Goal: Task Accomplishment & Management: Manage account settings

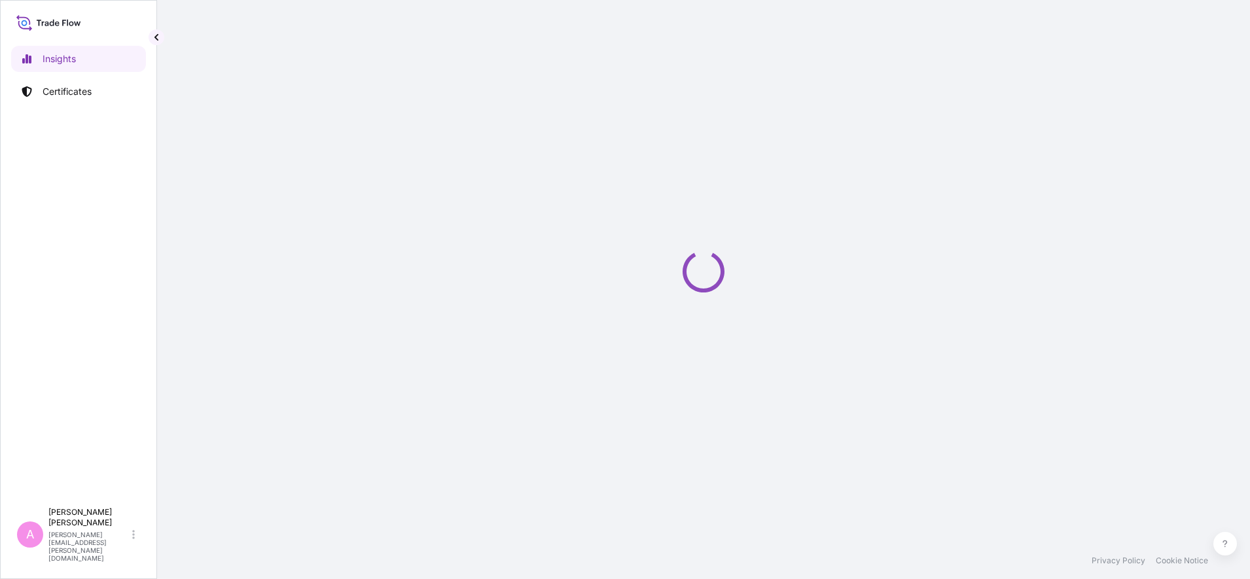
select select "2025"
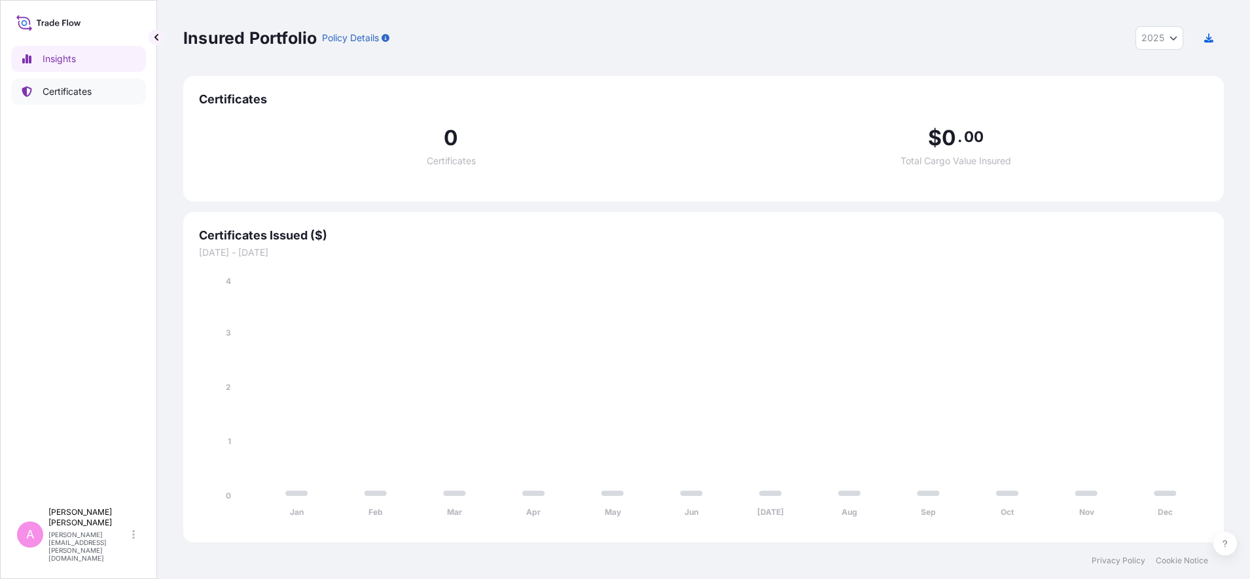
click at [50, 92] on p "Certificates" at bounding box center [67, 91] width 49 height 13
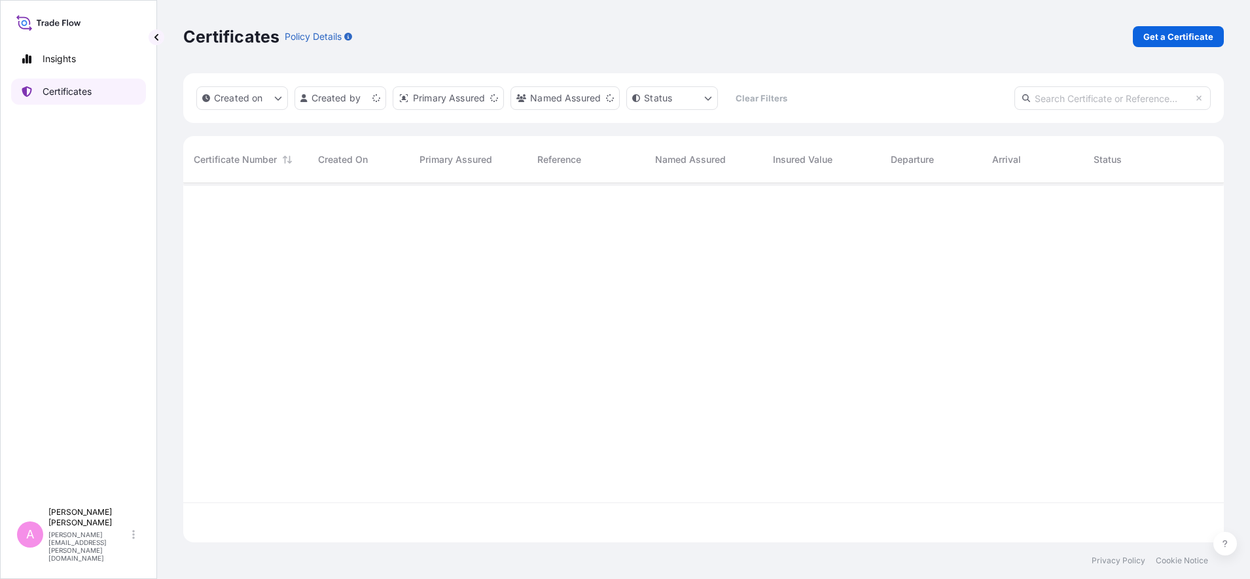
scroll to position [354, 1028]
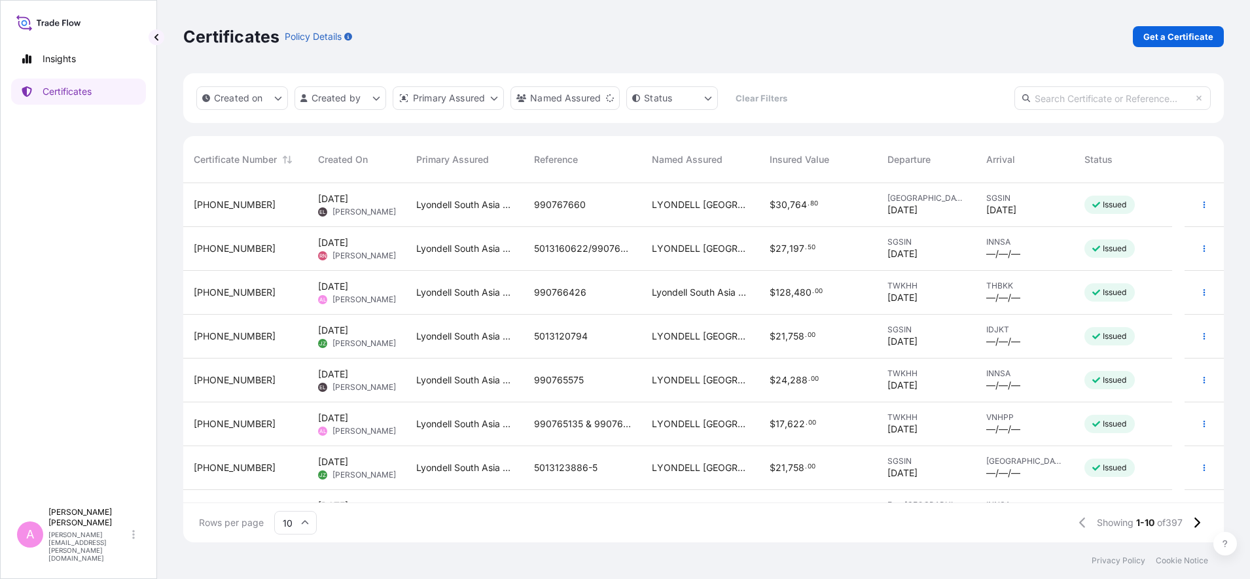
click at [1109, 92] on input "text" at bounding box center [1112, 98] width 196 height 24
paste input "990748386"
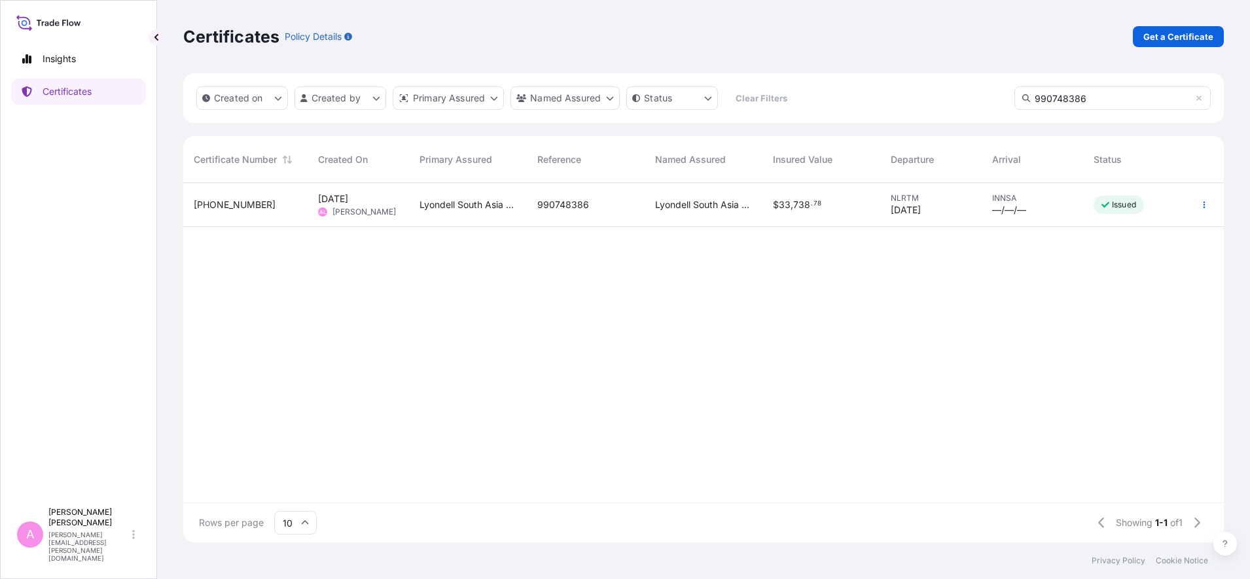
type input "990748386"
click at [657, 198] on span "Lyondell South Asia Pte Ltd" at bounding box center [703, 204] width 97 height 13
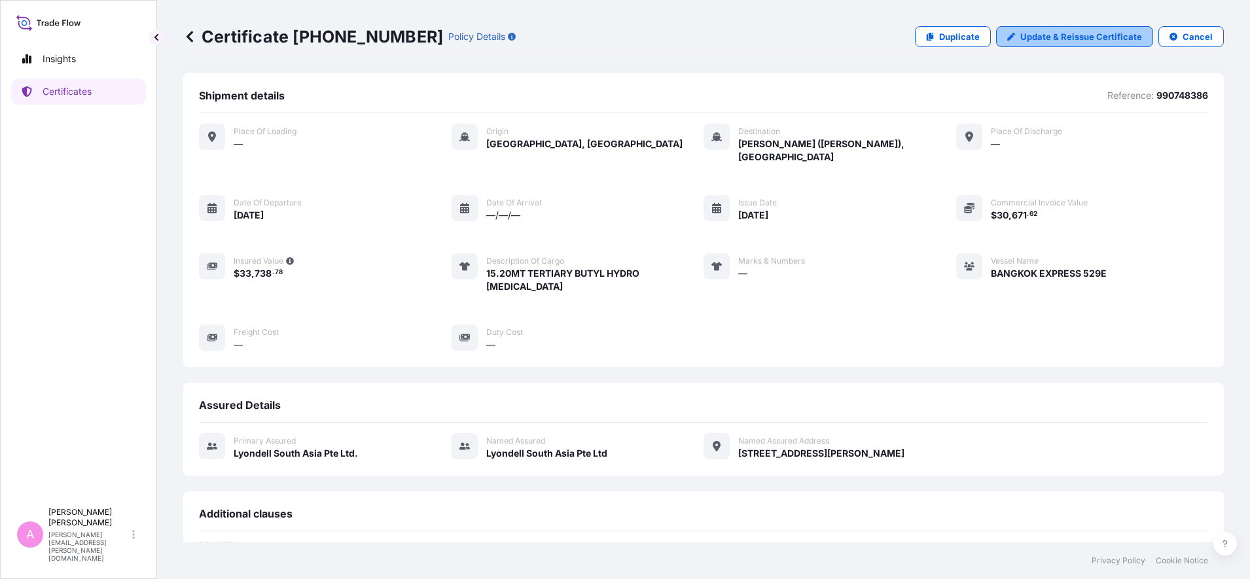
click at [1040, 36] on p "Update & Reissue Certificate" at bounding box center [1081, 36] width 122 height 13
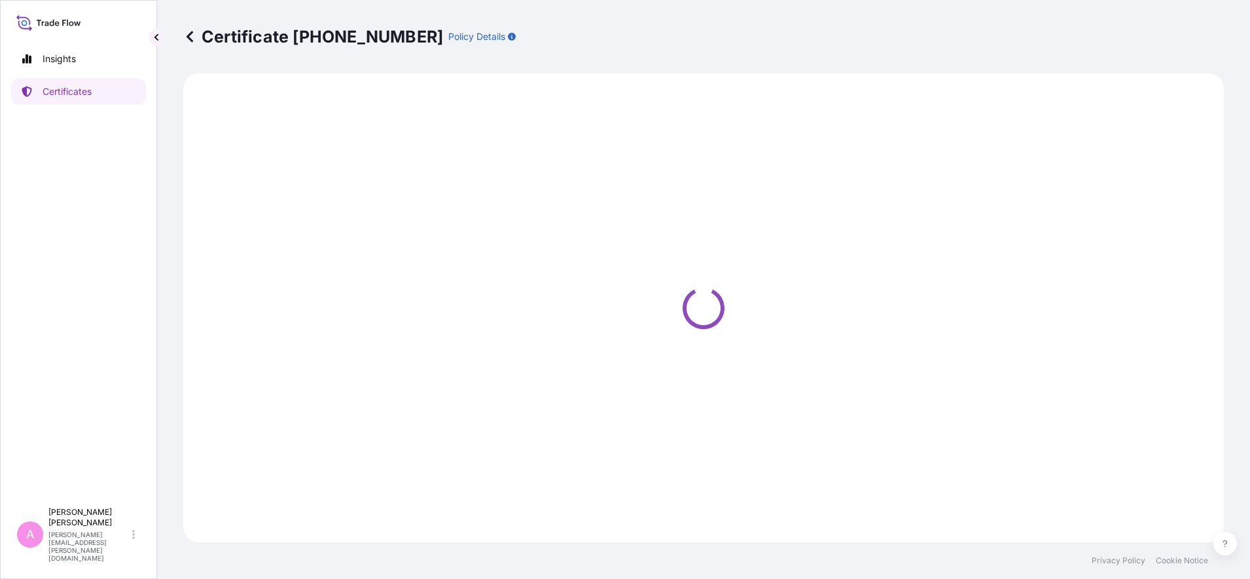
select select "Sea"
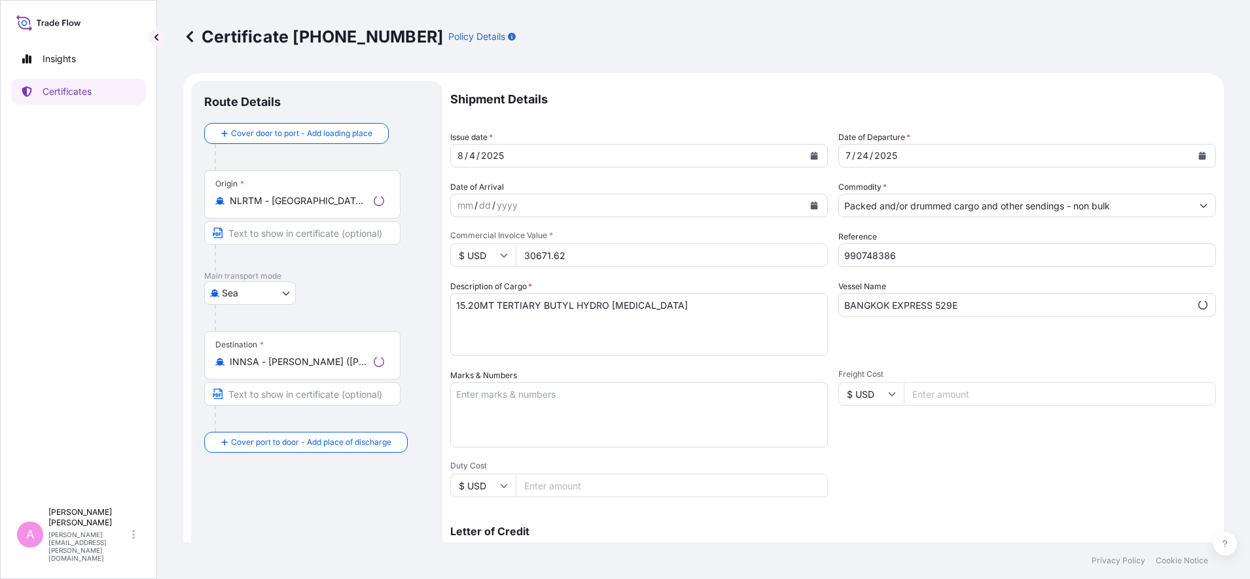
select select "32022"
click at [1191, 159] on button "Calendar" at bounding box center [1201, 155] width 21 height 21
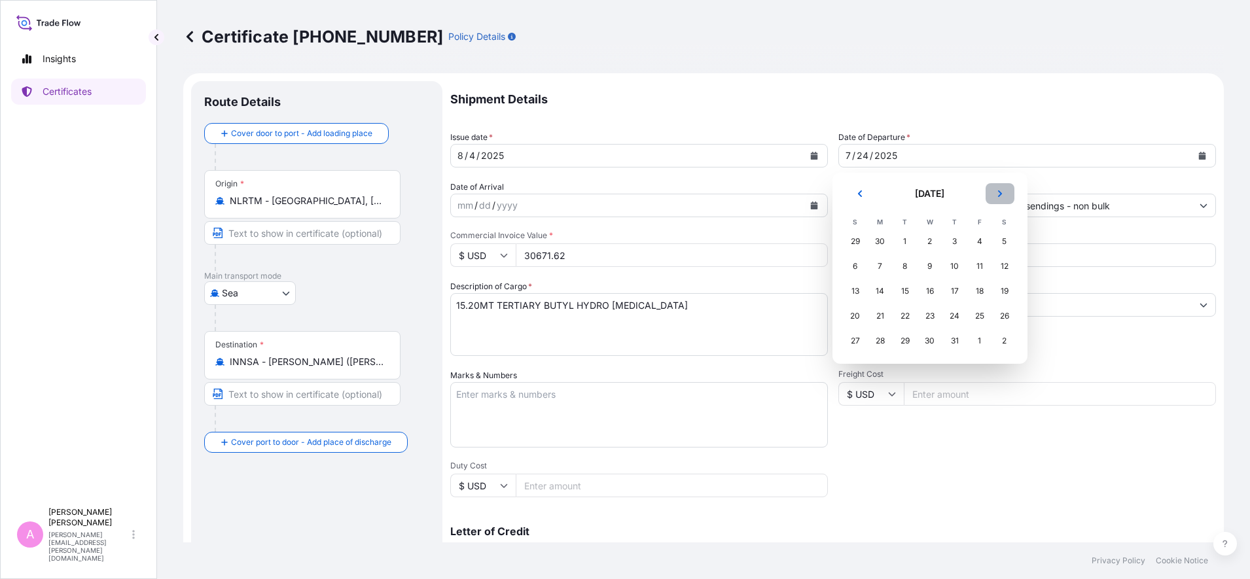
click at [993, 193] on button "Next" at bounding box center [999, 193] width 29 height 21
click at [952, 316] on div "21" at bounding box center [955, 316] width 24 height 24
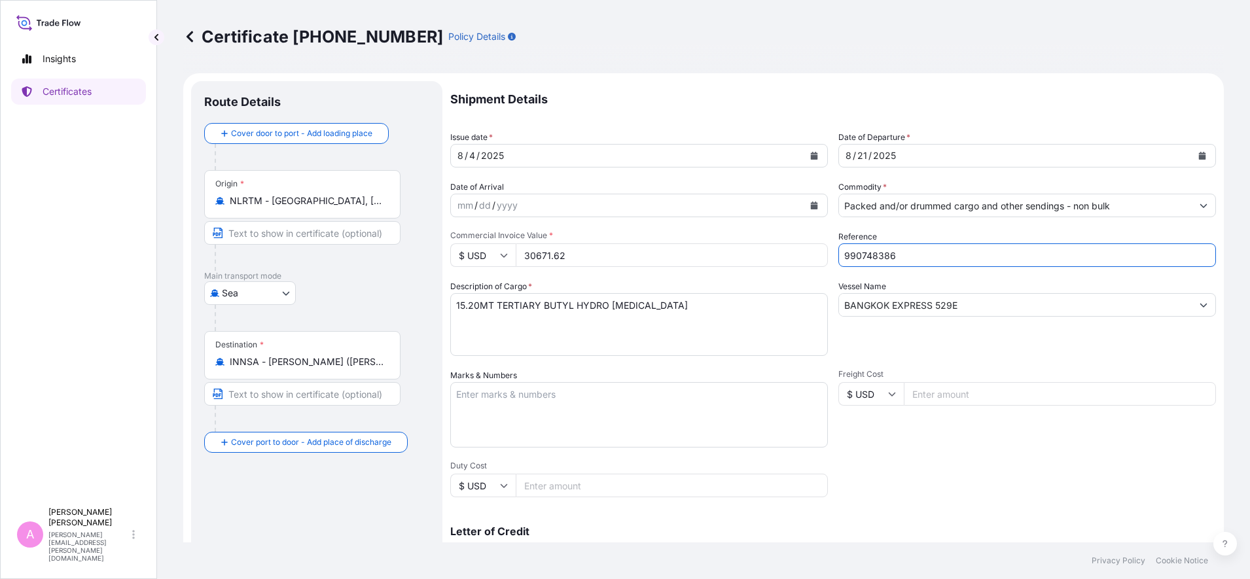
drag, startPoint x: 926, startPoint y: 253, endPoint x: 767, endPoint y: 245, distance: 159.2
click at [767, 245] on div "Shipment Details Issue date * [DATE] Date of Departure * [DATE] Date of Arrival…" at bounding box center [832, 392] width 765 height 623
paste input "67662"
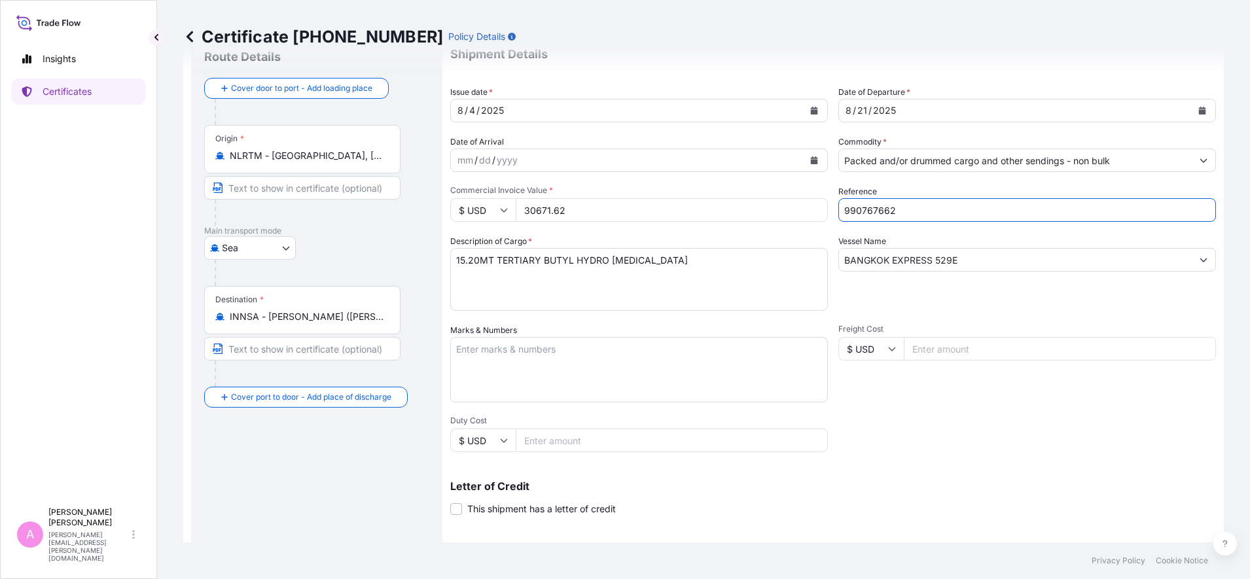
scroll to position [82, 0]
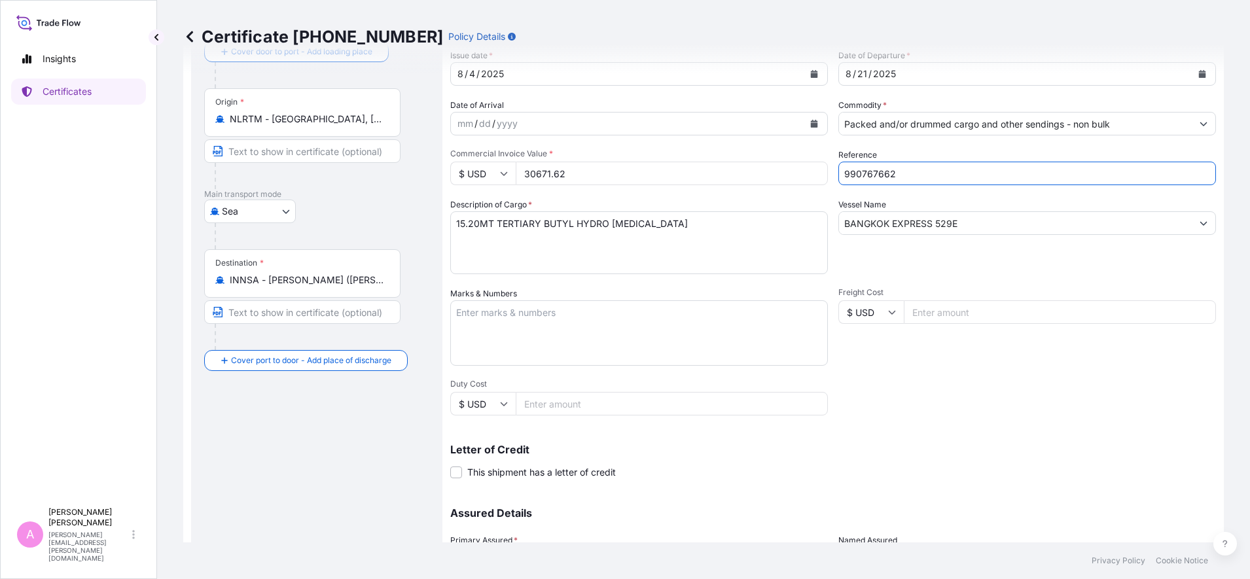
type input "990767662"
drag, startPoint x: 983, startPoint y: 220, endPoint x: 696, endPoint y: 175, distance: 290.7
click at [696, 175] on div "Shipment Details Issue date * [DATE] Date of Departure * [DATE] Date of Arrival…" at bounding box center [832, 310] width 765 height 623
paste input "USAN EXPRESS, 533"
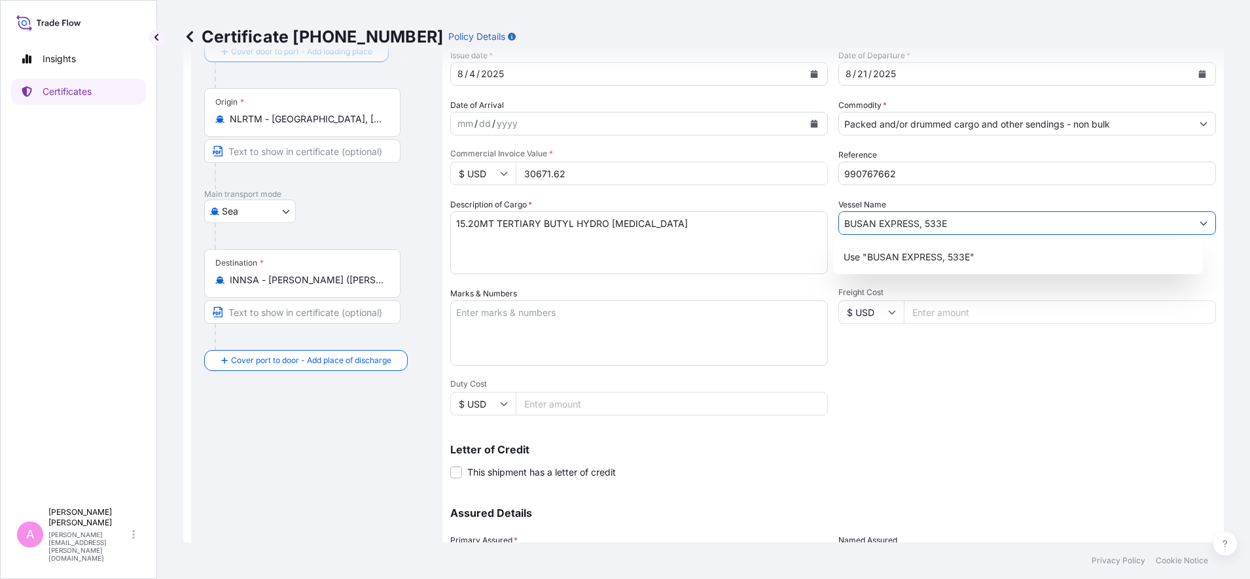
click at [916, 227] on input "BUSAN EXPRESS, 533E" at bounding box center [1015, 223] width 353 height 24
type input "BUSAN EXPRESS 533E"
click at [940, 453] on p "Letter of Credit" at bounding box center [832, 449] width 765 height 10
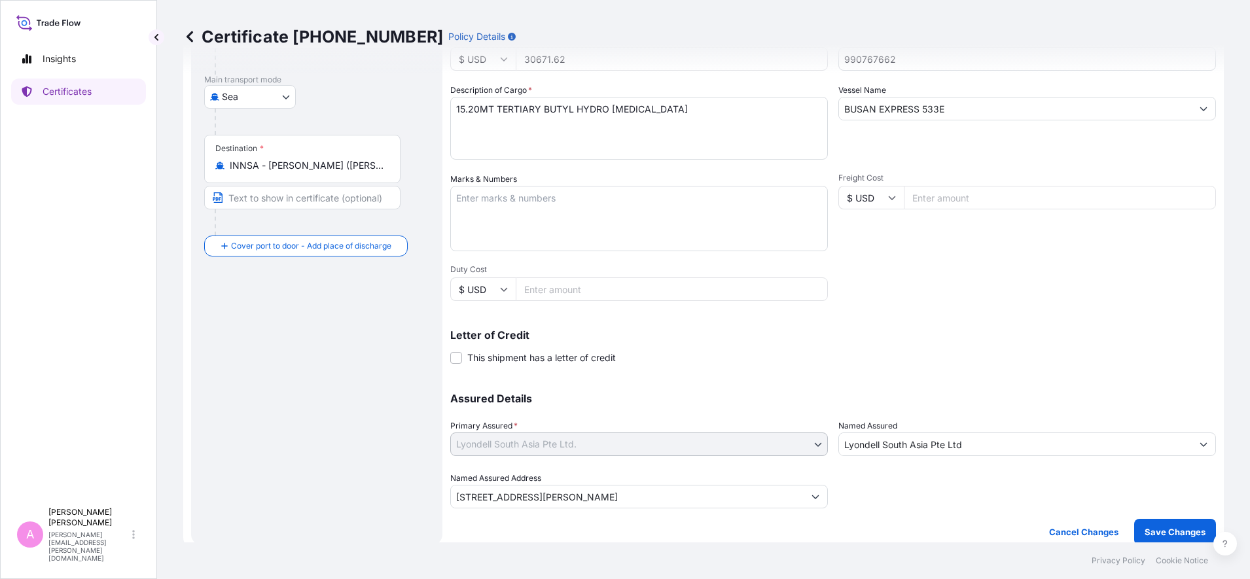
scroll to position [207, 0]
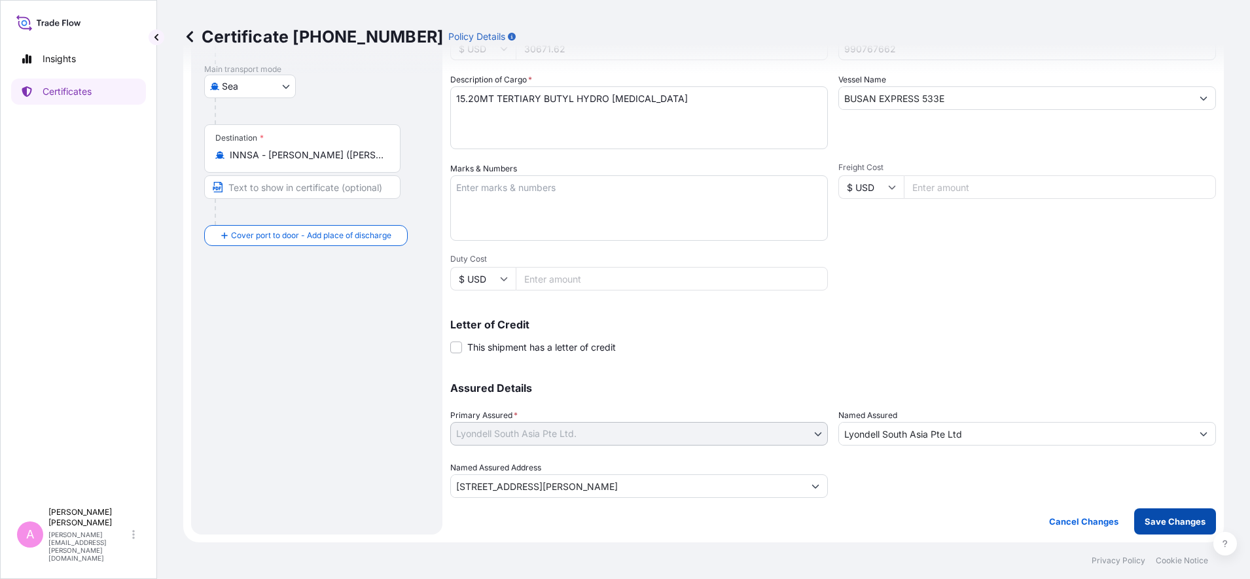
click at [1175, 521] on p "Save Changes" at bounding box center [1174, 521] width 61 height 13
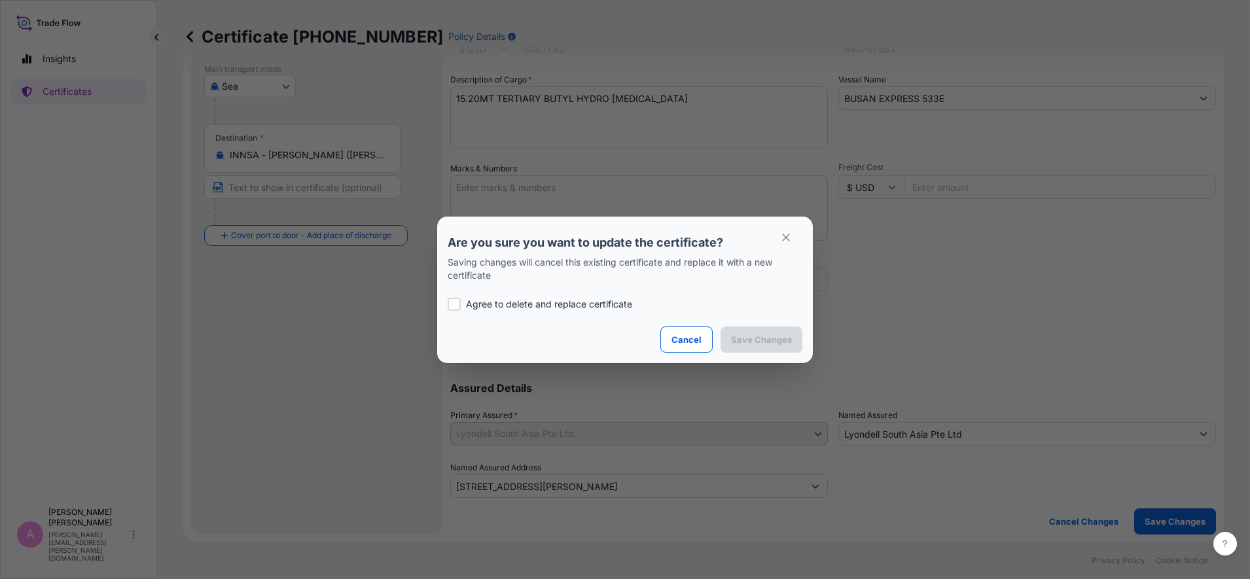
click at [470, 302] on p "Agree to delete and replace certificate" at bounding box center [549, 304] width 166 height 13
checkbox input "true"
click at [755, 334] on p "Save Changes" at bounding box center [761, 339] width 61 height 13
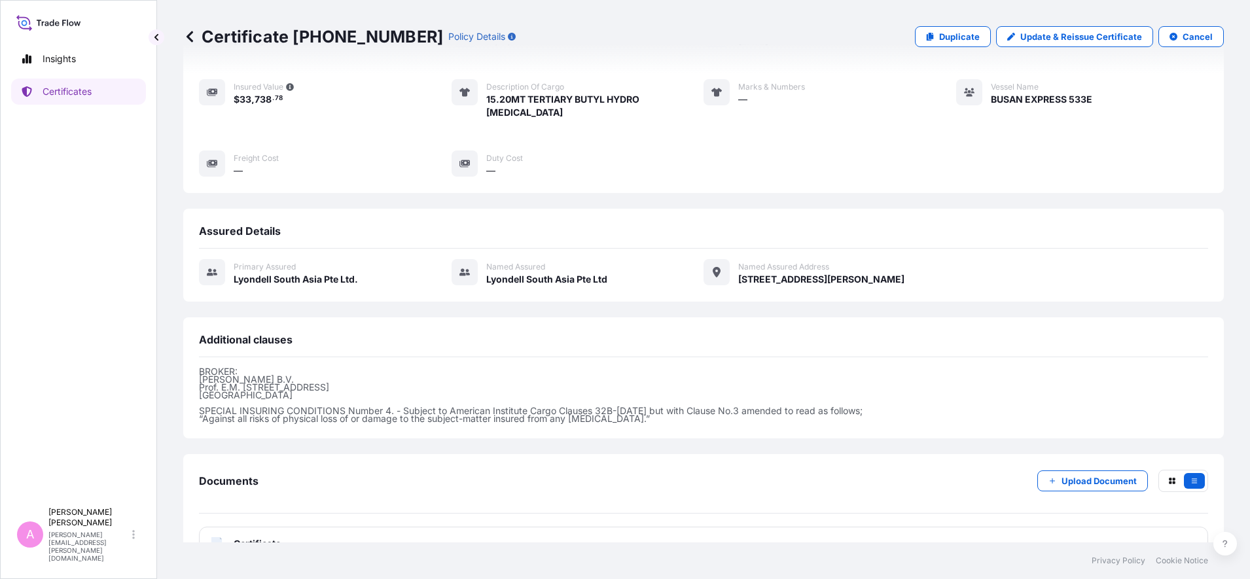
scroll to position [182, 0]
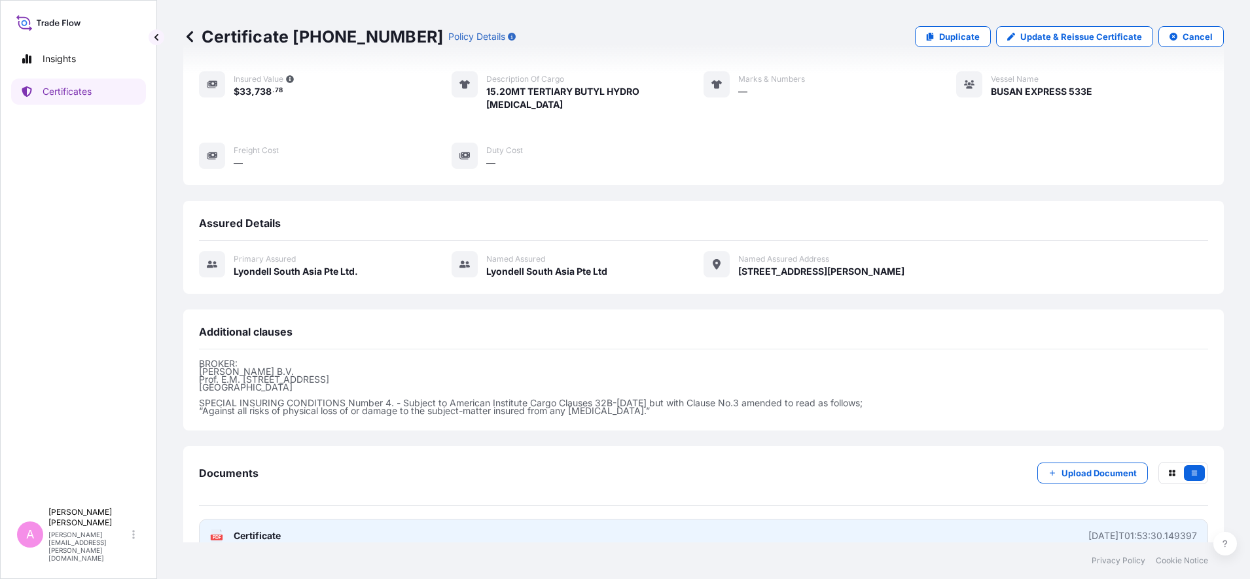
click at [267, 529] on span "Certificate" at bounding box center [257, 535] width 47 height 13
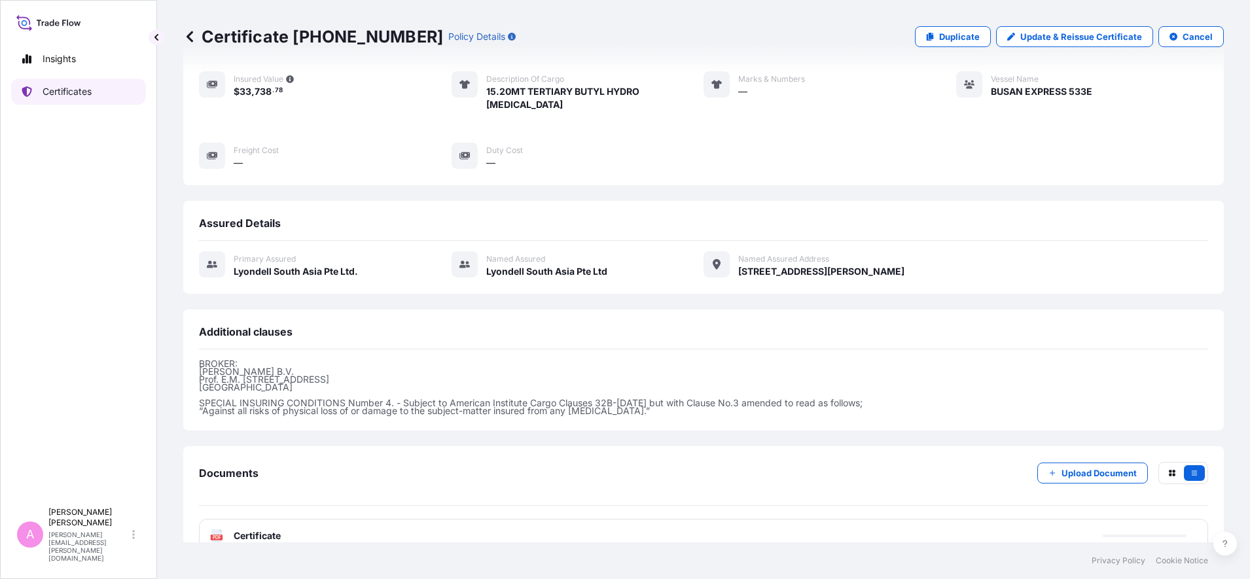
click at [107, 94] on link "Certificates" at bounding box center [78, 92] width 135 height 26
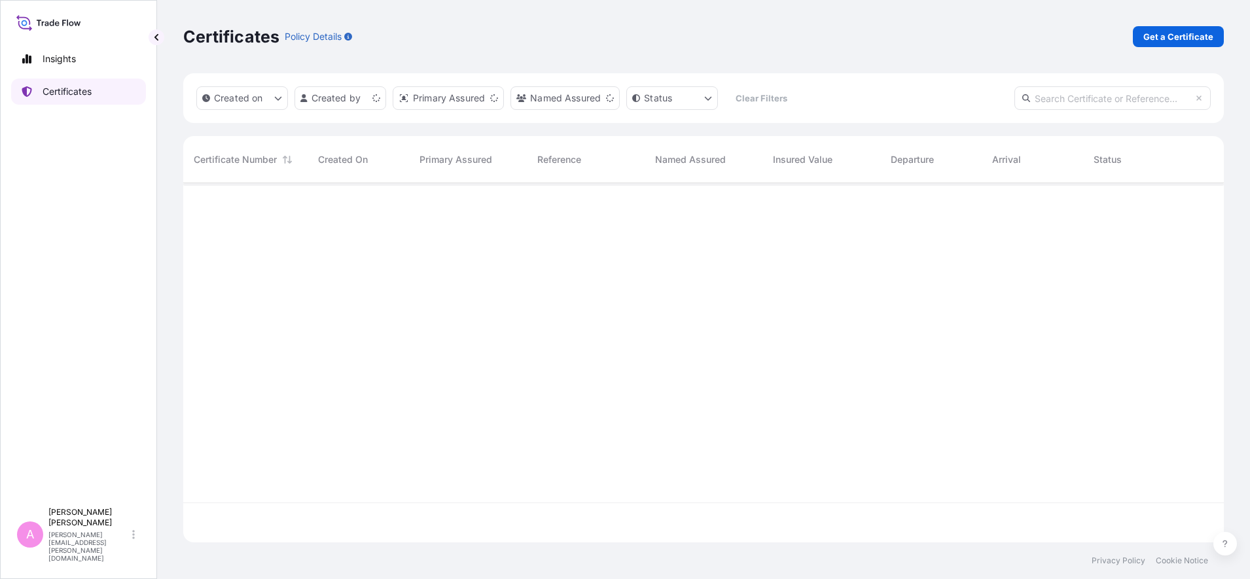
scroll to position [354, 1028]
click at [1066, 99] on input "text" at bounding box center [1112, 98] width 196 height 24
paste input "5013218807"
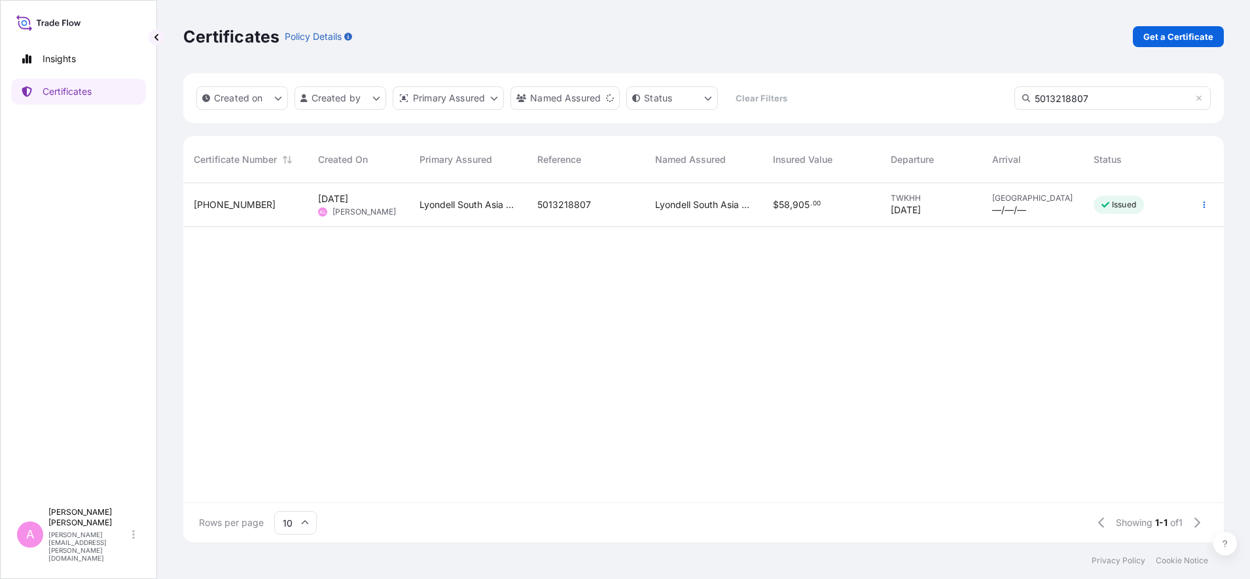
type input "5013218807"
click at [583, 211] on span "5013218807" at bounding box center [564, 204] width 54 height 13
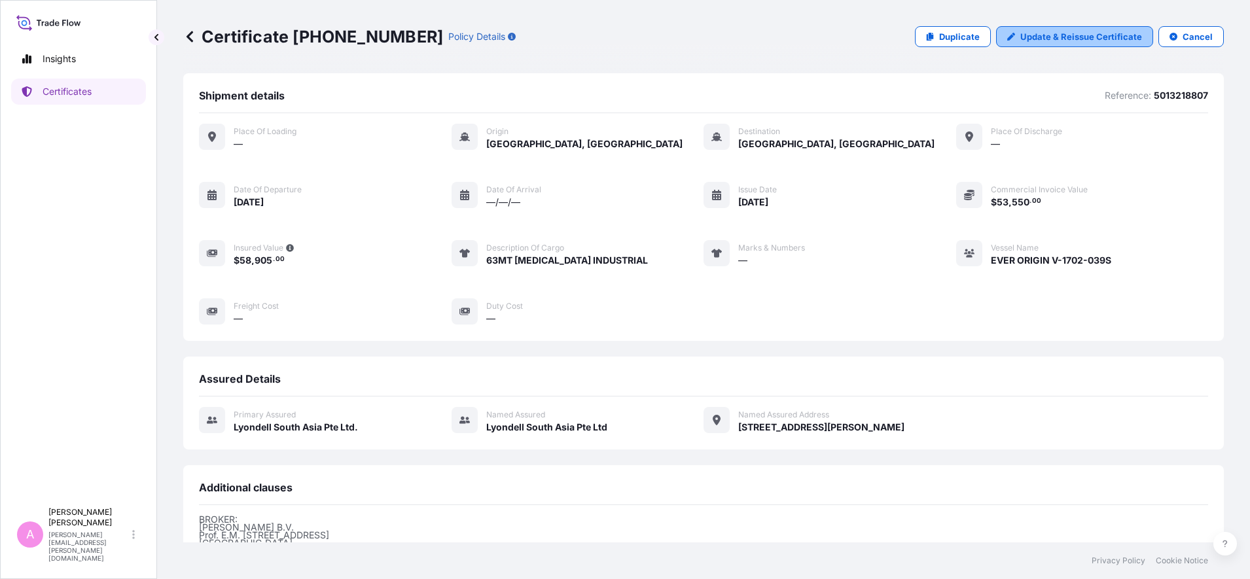
click at [1077, 36] on p "Update & Reissue Certificate" at bounding box center [1081, 36] width 122 height 13
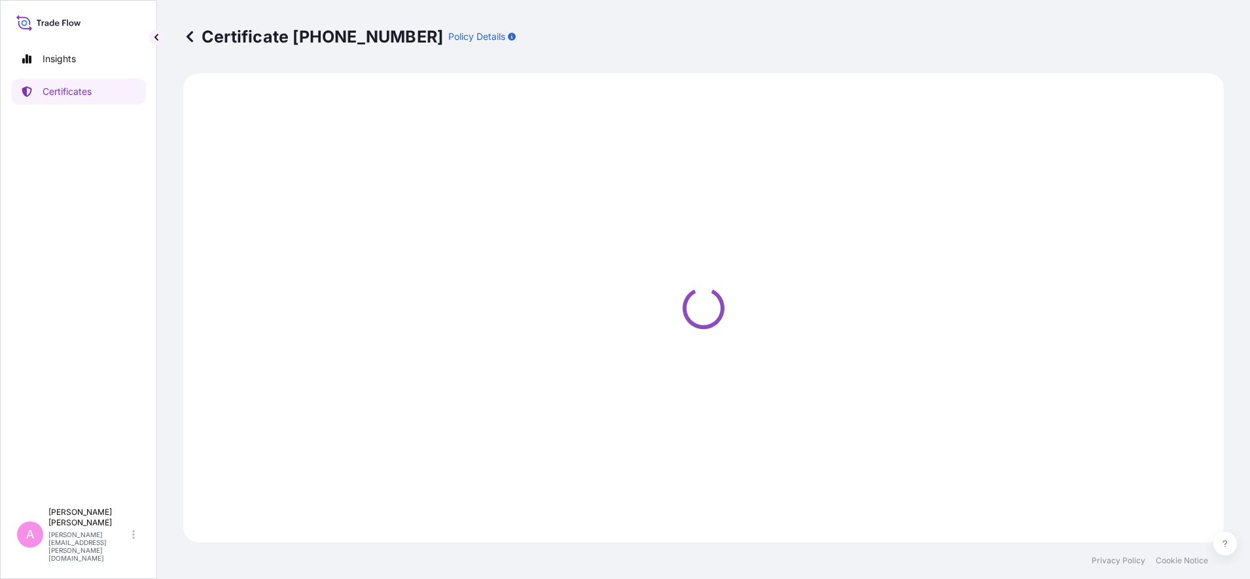
select select "Sea"
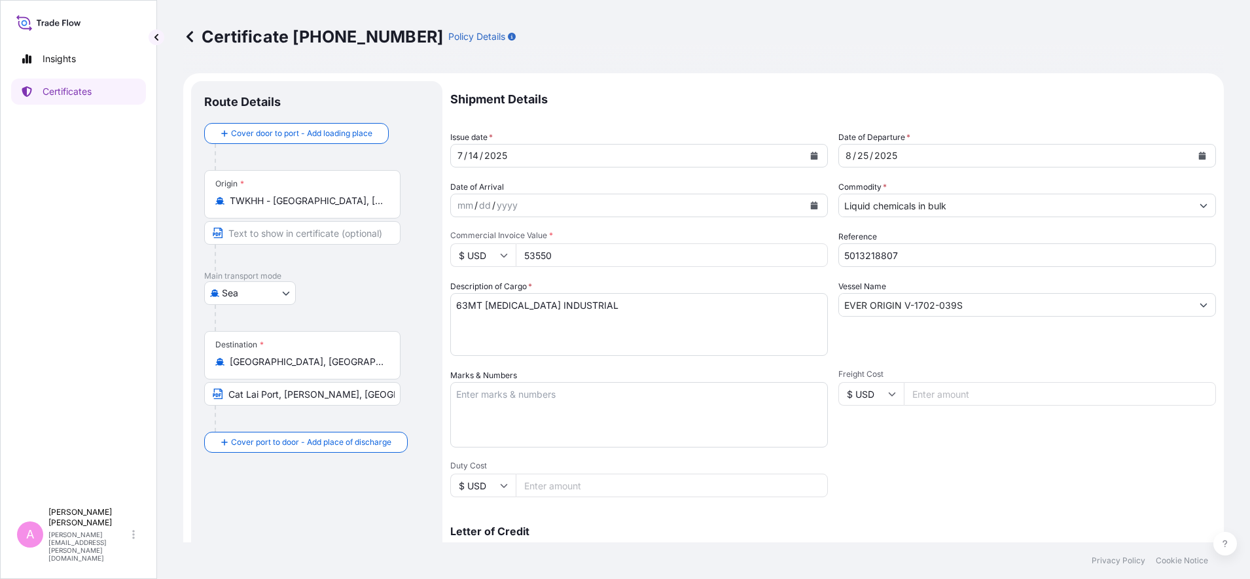
select select "32022"
click at [1198, 154] on icon "Calendar" at bounding box center [1202, 156] width 8 height 8
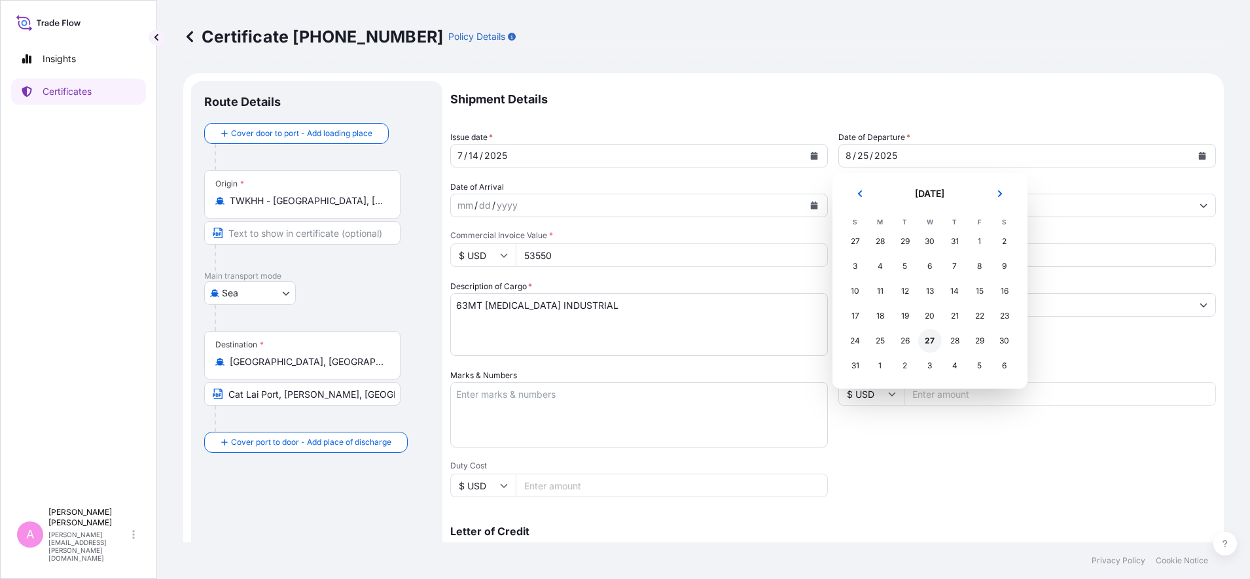
click at [935, 338] on div "27" at bounding box center [930, 341] width 24 height 24
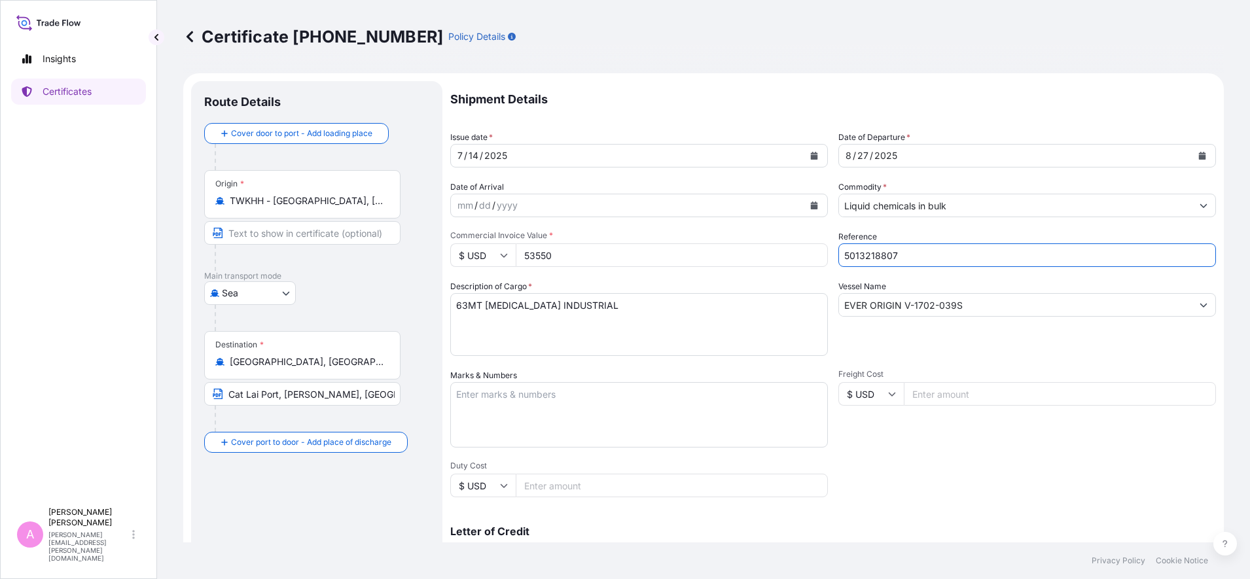
drag, startPoint x: 894, startPoint y: 252, endPoint x: 786, endPoint y: 246, distance: 108.1
click at [786, 246] on div "Shipment Details Issue date * [DATE] Date of Departure * [DATE] Date of Arrival…" at bounding box center [832, 392] width 765 height 623
paste input "990767695"
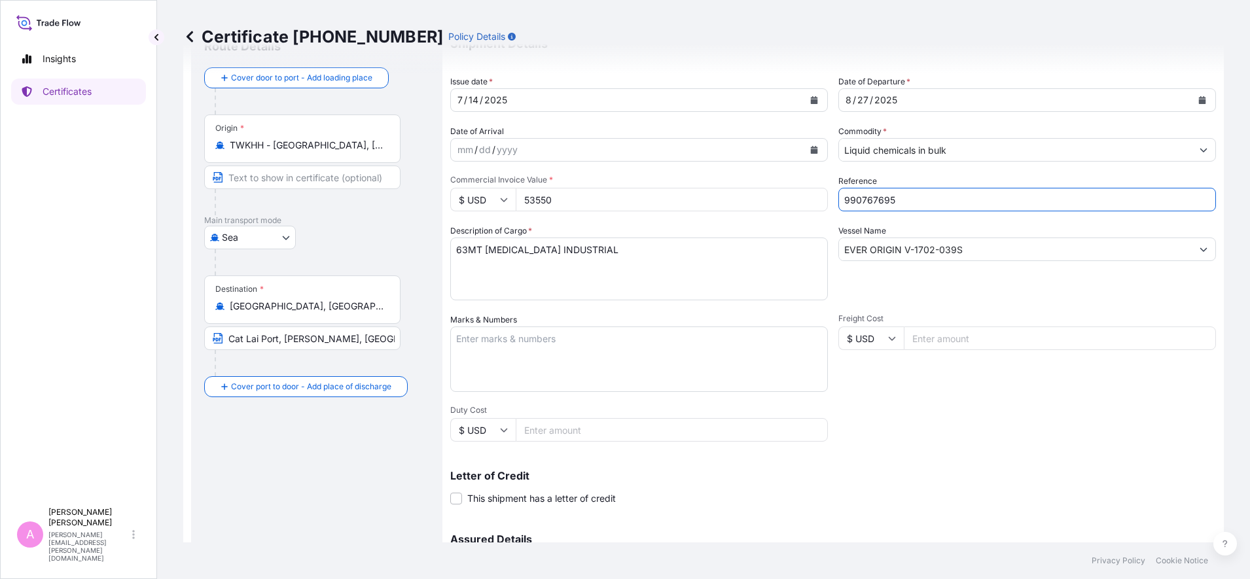
scroll to position [82, 0]
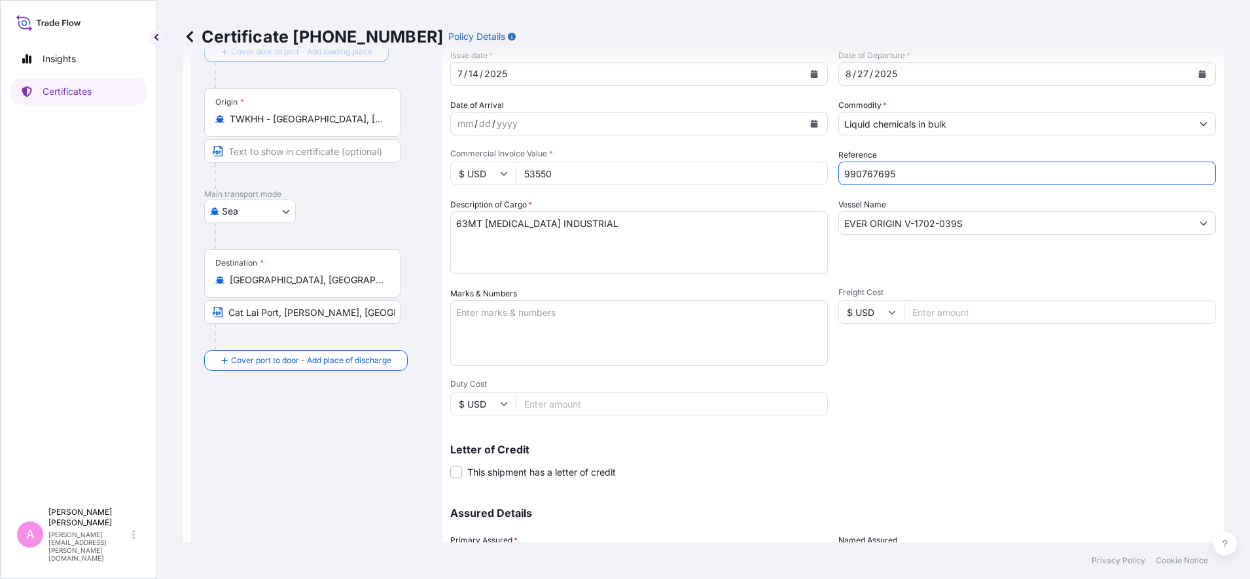
type input "990767695"
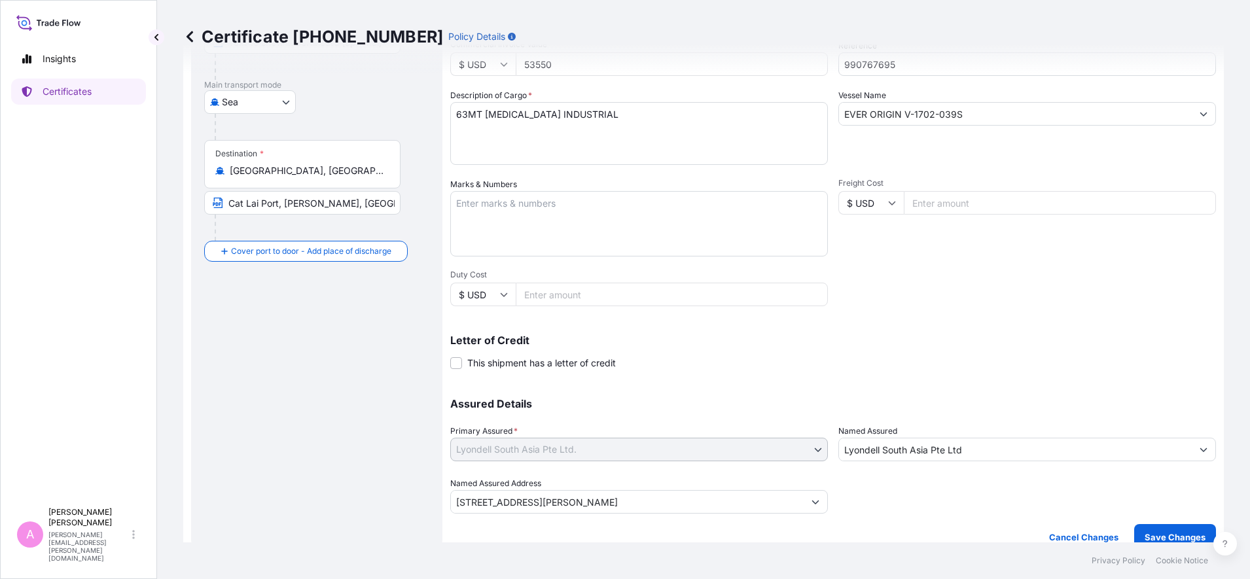
scroll to position [207, 0]
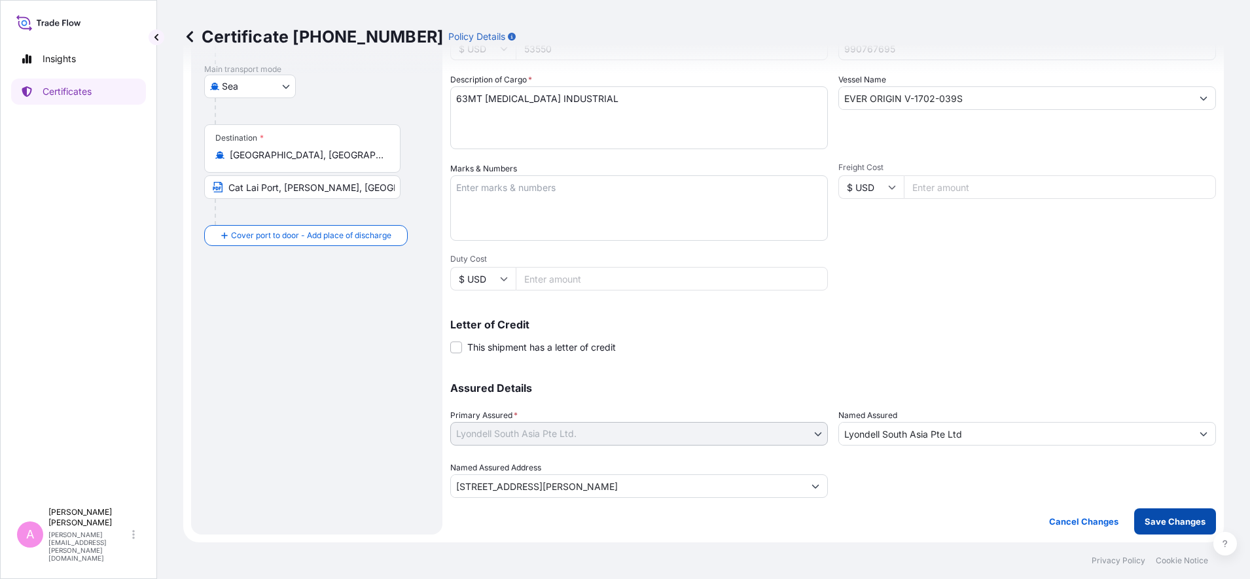
click at [1160, 521] on p "Save Changes" at bounding box center [1174, 521] width 61 height 13
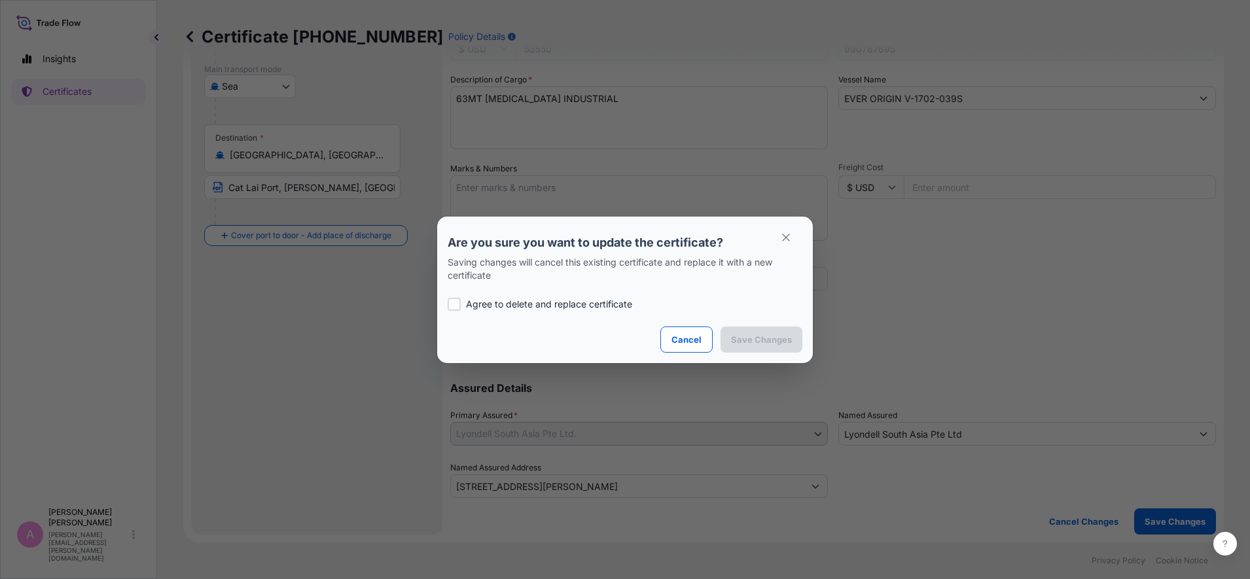
click at [577, 296] on div "Agree to delete and replace certificate" at bounding box center [624, 304] width 355 height 44
click at [549, 302] on p "Agree to delete and replace certificate" at bounding box center [549, 304] width 166 height 13
checkbox input "true"
click at [781, 340] on p "Save Changes" at bounding box center [761, 339] width 61 height 13
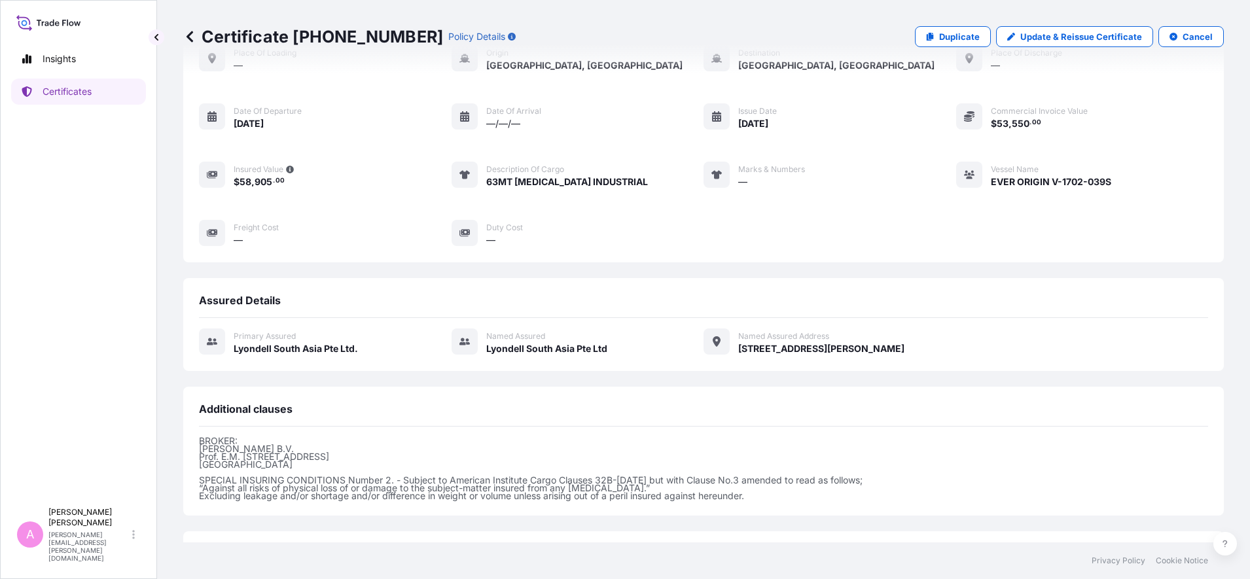
scroll to position [190, 0]
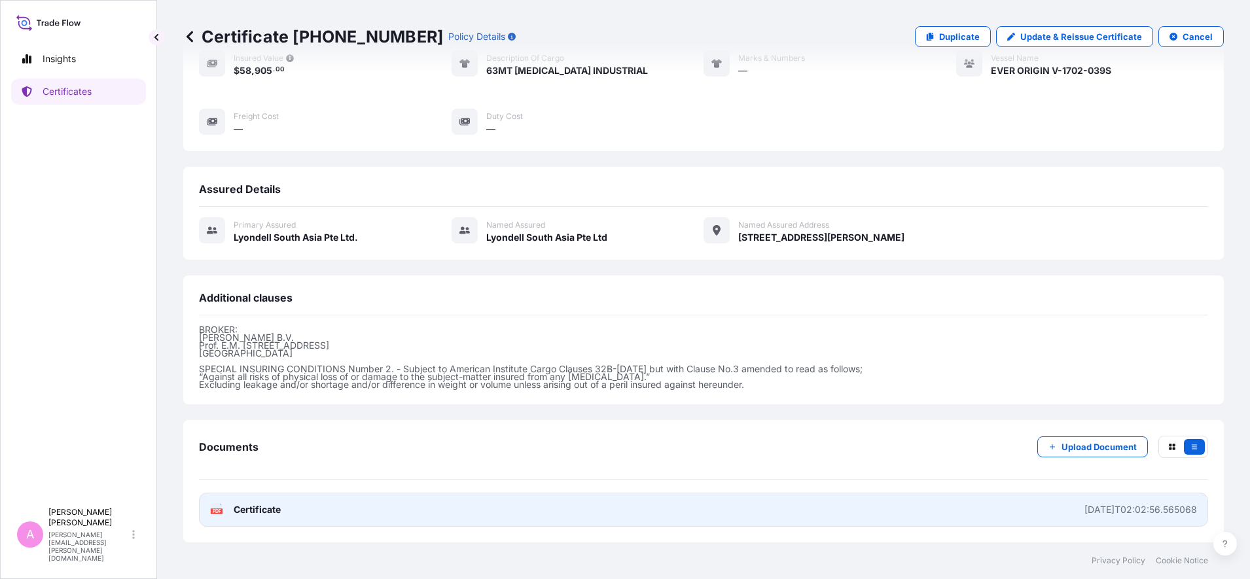
click at [246, 504] on span "Certificate" at bounding box center [257, 509] width 47 height 13
